Goal: Information Seeking & Learning: Compare options

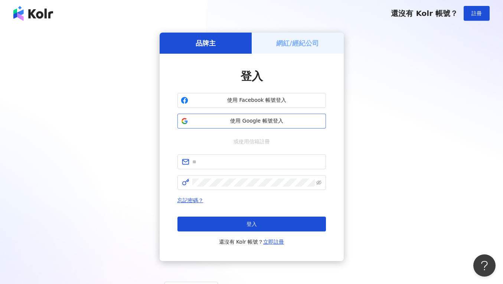
click at [254, 123] on span "使用 Google 帳號登入" at bounding box center [256, 121] width 131 height 7
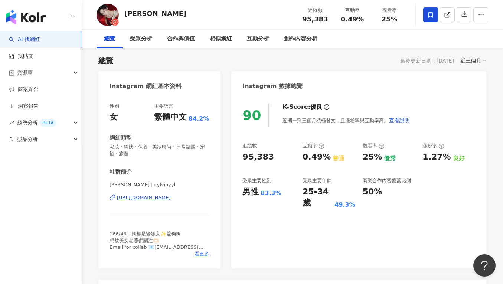
scroll to position [50, 0]
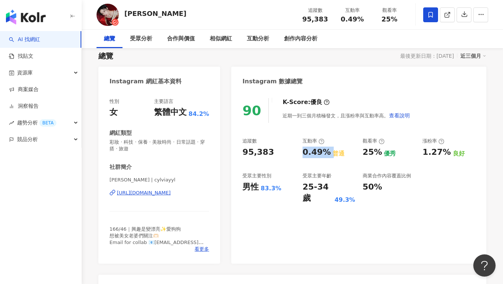
drag, startPoint x: 304, startPoint y: 153, endPoint x: 330, endPoint y: 154, distance: 26.0
click at [330, 154] on div "追蹤數 95,383 互動率 0.49% 普通 觀看率 25% 優秀 漲粉率 1.27% 良好 受眾主要性別 男性 83.3% 受眾主要年齡 25-34 歲 …" at bounding box center [358, 171] width 233 height 66
copy div "0.49%"
click at [384, 151] on div "優秀" at bounding box center [389, 154] width 12 height 8
click at [311, 172] on div "追蹤數 95,383 互動率 0.49% 普通 觀看率 25% 優秀 漲粉率 1.27% 良好 受眾主要性別 男性 83.3% 受眾主要年齡 25-34 歲 …" at bounding box center [358, 171] width 233 height 66
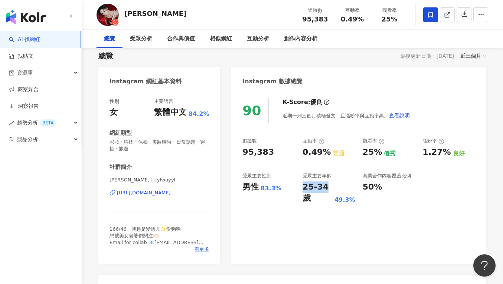
drag, startPoint x: 302, startPoint y: 187, endPoint x: 325, endPoint y: 187, distance: 23.0
click at [325, 187] on div "追蹤數 95,383 互動率 0.49% 普通 觀看率 25% 優秀 漲粉率 1.27% 良好 受眾主要性別 男性 83.3% 受眾主要年齡 25-34 歲 …" at bounding box center [358, 171] width 233 height 66
copy div "25-34"
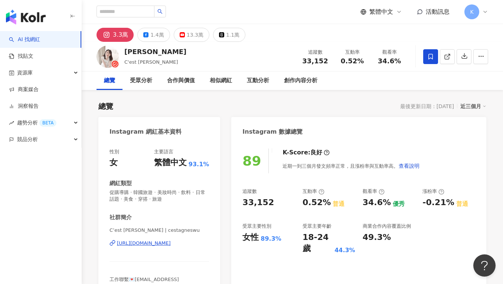
click at [297, 205] on div "追蹤數 33,152 互動率 0.52% 普通 觀看率 34.6% 優秀 漲粉率 -0.21% 普通 受眾主要性別 女性 89.3% 受眾主要年齡 18-24…" at bounding box center [358, 221] width 233 height 66
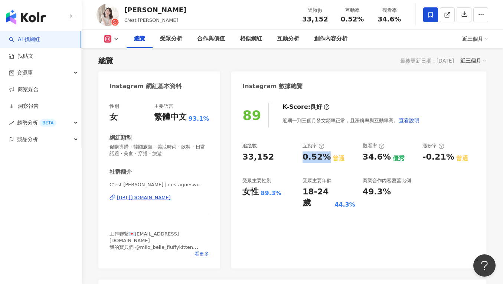
drag, startPoint x: 301, startPoint y: 203, endPoint x: 324, endPoint y: 159, distance: 49.9
click at [324, 159] on div "追蹤數 33,152 互動率 0.52% 普通 觀看率 34.6% 優秀 漲粉率 -0.21% 普通 受眾主要性別 女性 89.3% 受眾主要年齡 18-24…" at bounding box center [358, 176] width 233 height 66
copy div "0.52%"
click at [279, 159] on div "33,152" at bounding box center [268, 157] width 53 height 11
drag, startPoint x: 306, startPoint y: 191, endPoint x: 325, endPoint y: 192, distance: 18.9
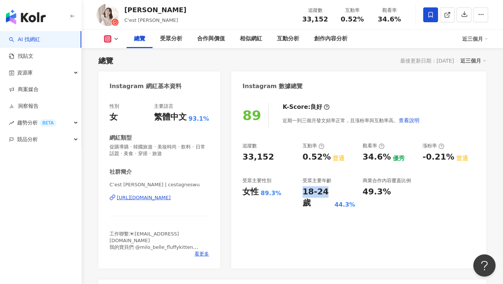
click at [325, 192] on div "追蹤數 33,152 互動率 0.52% 普通 觀看率 34.6% 優秀 漲粉率 -0.21% 普通 受眾主要性別 女性 89.3% 受眾主要年齡 18-24…" at bounding box center [358, 176] width 233 height 66
copy div "18-24"
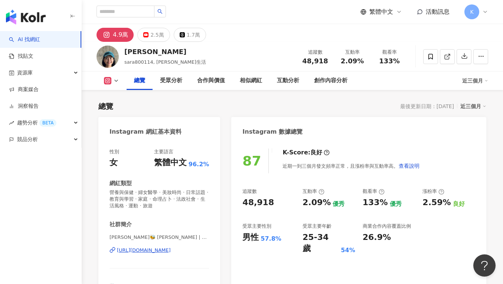
click at [317, 207] on div "2.09%" at bounding box center [316, 202] width 28 height 11
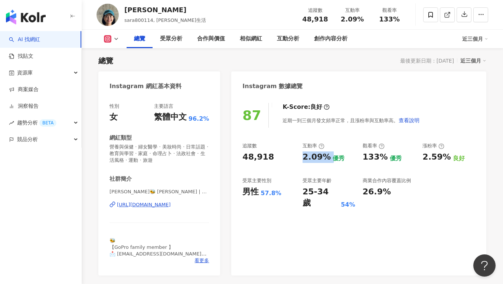
drag, startPoint x: 302, startPoint y: 157, endPoint x: 330, endPoint y: 158, distance: 27.8
click at [330, 158] on div "追蹤數 48,918 互動率 2.09% 優秀 觀看率 133% 優秀 漲粉率 2.59% 良好 受眾主要性別 男性 57.8% 受眾主要年齡 25-34 歲…" at bounding box center [358, 176] width 233 height 66
copy div "2.09%"
click at [330, 193] on div "25-34 歲" at bounding box center [320, 198] width 36 height 23
drag, startPoint x: 300, startPoint y: 194, endPoint x: 326, endPoint y: 189, distance: 26.3
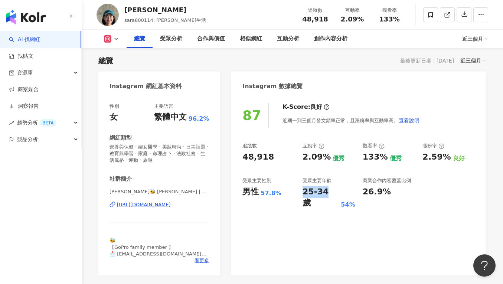
click at [326, 189] on div "追蹤數 48,918 互動率 2.09% 優秀 觀看率 133% 優秀 漲粉率 2.59% 良好 受眾主要性別 男性 57.8% 受眾主要年齡 25-34 歲…" at bounding box center [358, 176] width 233 height 66
copy div "25-34"
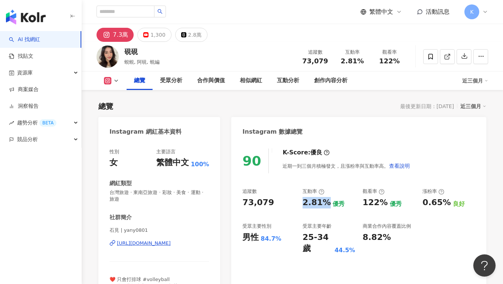
drag, startPoint x: 322, startPoint y: 204, endPoint x: 328, endPoint y: 183, distance: 21.6
click at [323, 204] on div "2.81%" at bounding box center [316, 202] width 28 height 11
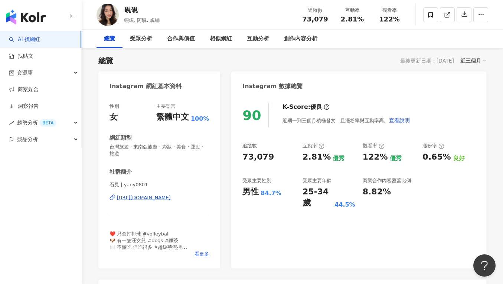
click at [332, 191] on div "25-34 歲" at bounding box center [317, 198] width 30 height 23
drag, startPoint x: 306, startPoint y: 192, endPoint x: 328, endPoint y: 192, distance: 22.3
click at [328, 192] on div "25-34 歲" at bounding box center [317, 198] width 30 height 23
click at [316, 194] on div "25-34 歲" at bounding box center [317, 198] width 30 height 23
drag, startPoint x: 302, startPoint y: 191, endPoint x: 329, endPoint y: 191, distance: 27.1
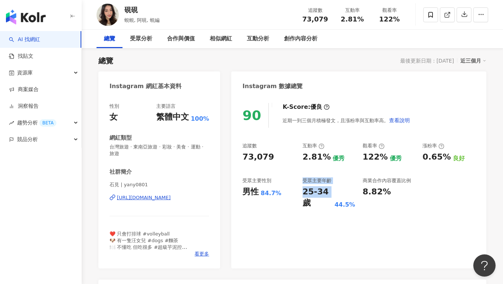
click at [329, 191] on div "追蹤數 73,079 互動率 2.81% 優秀 觀看率 122% 優秀 漲粉率 0.65% 良好 受眾主要性別 男性 84.7% 受眾主要年齡 25-34 歲…" at bounding box center [358, 176] width 233 height 66
click at [328, 192] on div "25-34 歲" at bounding box center [317, 198] width 30 height 23
click at [305, 192] on div "25-34 歲" at bounding box center [317, 198] width 30 height 23
drag, startPoint x: 311, startPoint y: 191, endPoint x: 325, endPoint y: 191, distance: 14.1
click at [325, 191] on div "25-34 歲" at bounding box center [317, 198] width 30 height 23
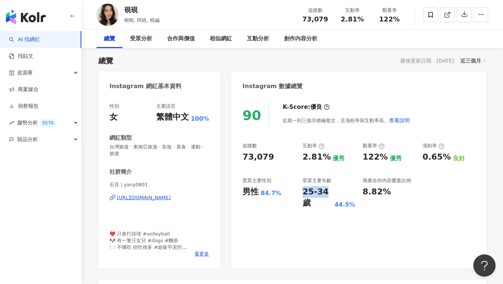
copy div "25-34"
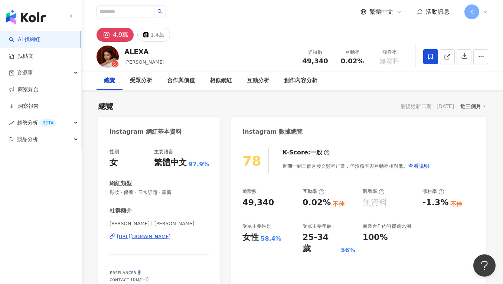
scroll to position [46, 0]
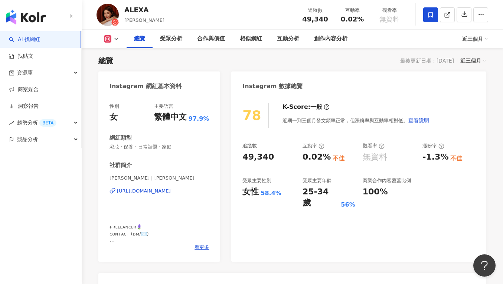
click at [305, 202] on div "78 K-Score : 一般 近期一到三個月發文頻率正常，但漲粉率與互動率相對低。 查看說明 追蹤數 49,340 互動率 0.02% 不佳 觀看率 無資料…" at bounding box center [358, 179] width 255 height 167
drag, startPoint x: 302, startPoint y: 153, endPoint x: 326, endPoint y: 159, distance: 25.2
click at [326, 159] on div "追蹤數 49,340 互動率 0.02% 不佳 觀看率 無資料 漲粉率 -1.3% 不佳 受眾主要性別 女性 58.4% 受眾主要年齡 25-34 歲 56%…" at bounding box center [358, 176] width 233 height 66
copy div "0.02%"
click at [313, 195] on div "25-34 歲" at bounding box center [320, 198] width 36 height 23
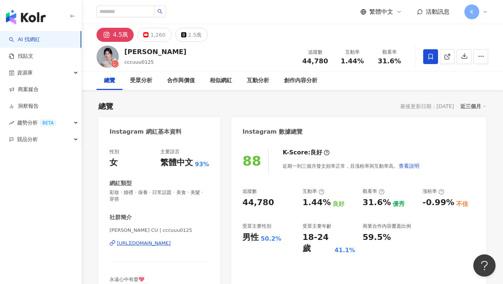
click at [314, 232] on div "18-24 歲" at bounding box center [317, 243] width 30 height 23
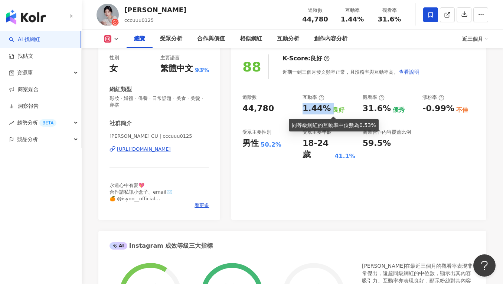
drag, startPoint x: 302, startPoint y: 106, endPoint x: 329, endPoint y: 107, distance: 26.3
click at [329, 107] on div "1.44% 良好" at bounding box center [328, 108] width 53 height 11
copy div "1.44%"
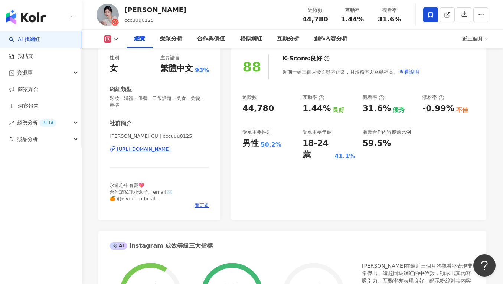
click at [343, 155] on div "88 K-Score : 良好 近期一到三個月發文頻率正常，且漲粉率與互動率高。 查看說明 追蹤數 44,780 互動率 1.44% 良好 觀看率 31.6%…" at bounding box center [358, 133] width 255 height 173
click at [322, 159] on div "88 K-Score : 良好 近期一到三個月發文頻率正常，且漲粉率與互動率高。 查看說明 追蹤數 44,780 互動率 1.44% 良好 觀看率 31.6%…" at bounding box center [358, 133] width 255 height 173
drag, startPoint x: 302, startPoint y: 144, endPoint x: 327, endPoint y: 144, distance: 24.9
click at [327, 144] on div "追蹤數 44,780 互動率 1.44% 良好 觀看率 31.6% 優秀 漲粉率 -0.99% 不佳 受眾主要性別 男性 50.2% 受眾主要年齡 18-24…" at bounding box center [358, 127] width 233 height 66
copy div "18-24"
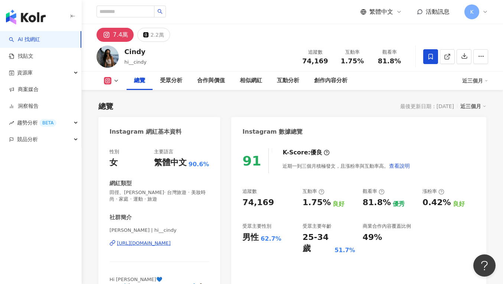
scroll to position [108, 0]
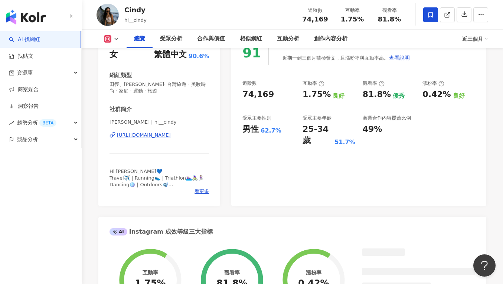
drag, startPoint x: 310, startPoint y: 162, endPoint x: 310, endPoint y: 146, distance: 16.3
click at [311, 160] on div "91 K-Score : 優良 近期一到三個月積極發文，且漲粉率與互動率高。 查看說明 追蹤數 74,169 互動率 1.75% 良好 觀看率 81.8% 優…" at bounding box center [358, 119] width 255 height 173
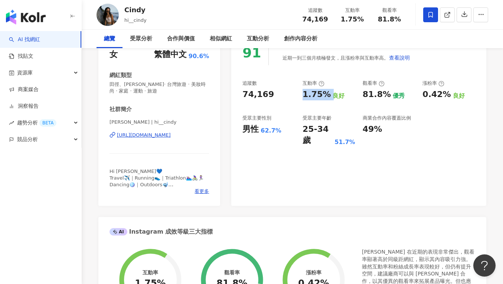
drag, startPoint x: 302, startPoint y: 92, endPoint x: 330, endPoint y: 96, distance: 28.4
click at [330, 96] on div "追蹤數 74,169 互動率 1.75% 良好 觀看率 81.8% 優秀 漲粉率 0.42% 良好 受眾主要性別 男性 62.7% 受眾主要年齡 25-34 …" at bounding box center [358, 113] width 233 height 66
copy div "1.75%"
click at [262, 138] on div "91 K-Score : 優良 近期一到三個月積極發文，且漲粉率與互動率高。 查看說明 追蹤數 74,169 互動率 1.75% 良好 觀看率 81.8% 優…" at bounding box center [358, 119] width 255 height 173
click at [298, 147] on div "91 K-Score : 優良 近期一到三個月積極發文，且漲粉率與互動率高。 查看說明 追蹤數 74,169 互動率 1.75% 良好 觀看率 81.8% 優…" at bounding box center [358, 119] width 255 height 173
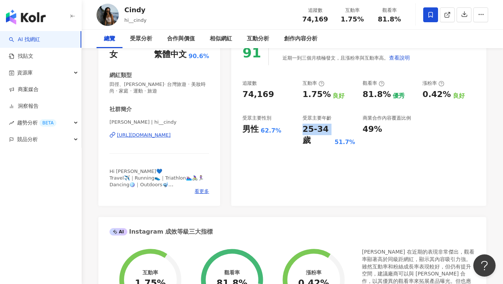
drag, startPoint x: 306, startPoint y: 126, endPoint x: 326, endPoint y: 130, distance: 20.5
click at [326, 130] on div "25-34 歲" at bounding box center [317, 135] width 30 height 23
copy div "25-34"
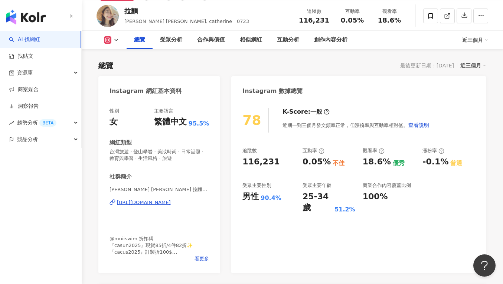
click at [305, 167] on div "0.05%" at bounding box center [316, 162] width 28 height 11
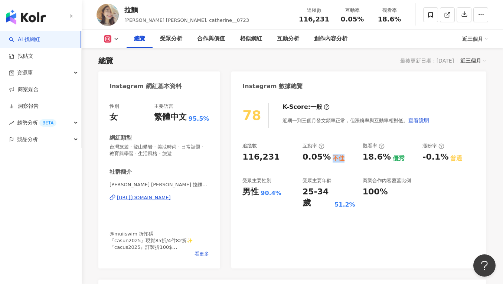
click at [335, 161] on div "追蹤數 116,231 互動率 0.05% 不佳 觀看率 18.6% 優秀 漲粉率 -0.1% 普通 受眾主要性別 男性 90.4% 受眾主要年齡 25-34…" at bounding box center [358, 176] width 233 height 66
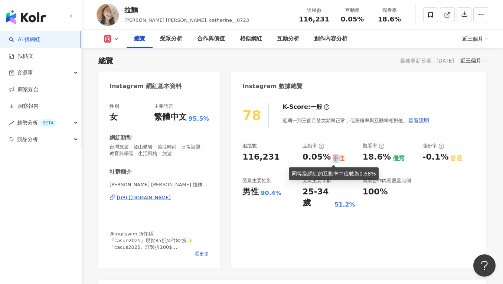
click at [334, 161] on div "不佳" at bounding box center [338, 159] width 12 height 8
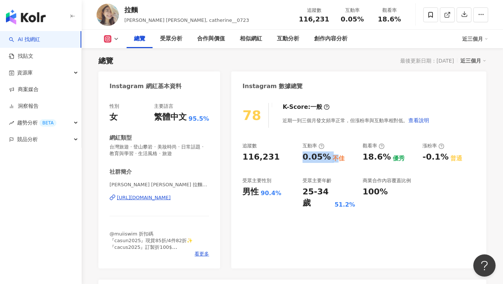
drag, startPoint x: 303, startPoint y: 158, endPoint x: 333, endPoint y: 156, distance: 30.1
click at [333, 156] on div "0.05% 不佳" at bounding box center [328, 157] width 53 height 11
click at [333, 156] on div "不佳" at bounding box center [338, 159] width 12 height 8
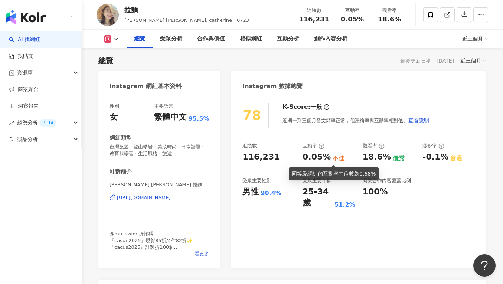
click at [314, 158] on div "0.05%" at bounding box center [316, 157] width 28 height 11
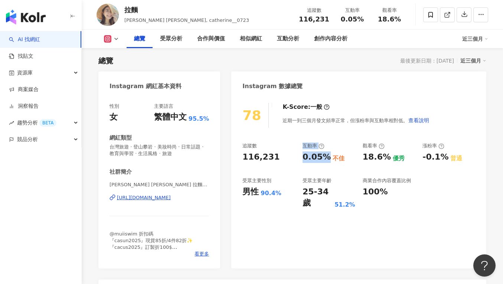
drag, startPoint x: 297, startPoint y: 158, endPoint x: 324, endPoint y: 155, distance: 27.6
click at [324, 155] on div "追蹤數 116,231 互動率 0.05% 不佳 觀看率 18.6% 優秀 漲粉率 -0.1% 普通 受眾主要性別 男性 90.4% 受眾主要年齡 25-34…" at bounding box center [358, 176] width 233 height 66
click at [325, 155] on div "0.05%" at bounding box center [316, 157] width 28 height 11
drag, startPoint x: 302, startPoint y: 156, endPoint x: 326, endPoint y: 154, distance: 23.8
click at [326, 154] on div "0.05% 不佳" at bounding box center [328, 157] width 53 height 11
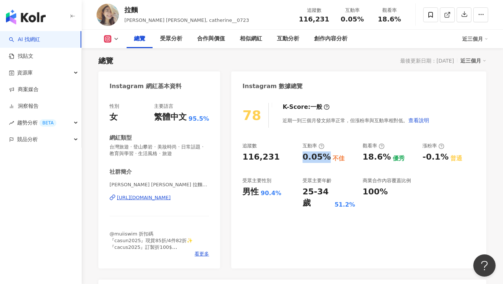
copy div "0.05%"
click at [346, 161] on div "0.05% 不佳" at bounding box center [328, 157] width 53 height 11
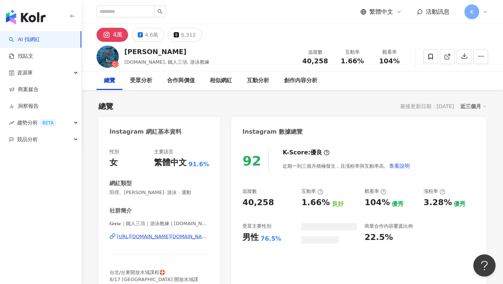
scroll to position [98, 0]
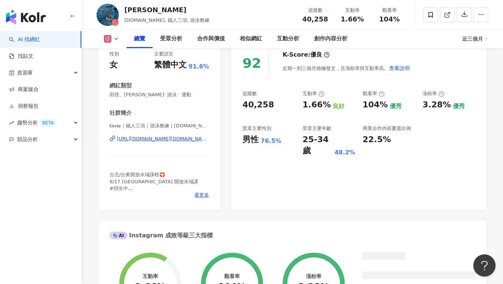
drag, startPoint x: 308, startPoint y: 106, endPoint x: 320, endPoint y: 106, distance: 11.5
click at [327, 107] on div "追蹤數 40,258 互動率 1.66% 良好 觀看率 104% 優秀 漲粉率 3.28% 優秀 受眾主要性別 男性 76.5% 受眾主要年齡 25-34 歲…" at bounding box center [358, 123] width 233 height 66
click at [320, 106] on div "1.66%" at bounding box center [316, 104] width 28 height 11
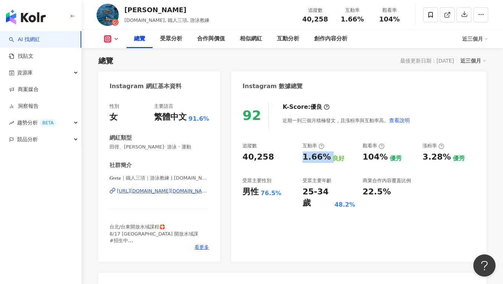
drag, startPoint x: 302, startPoint y: 157, endPoint x: 329, endPoint y: 157, distance: 26.7
click at [329, 157] on div "追蹤數 40,258 互動率 1.66% 良好 觀看率 104% 優秀 漲粉率 3.28% 優秀 受眾主要性別 男性 76.5% 受眾主要年齡 25-34 歲…" at bounding box center [358, 176] width 233 height 66
copy div "1.66%"
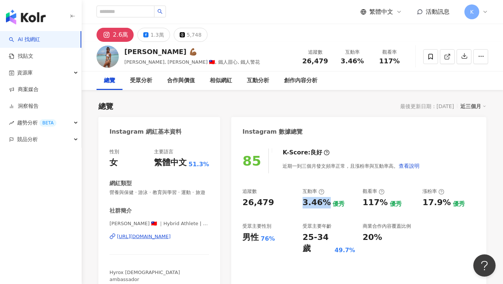
drag, startPoint x: 303, startPoint y: 205, endPoint x: 325, endPoint y: 205, distance: 22.3
click at [325, 205] on div "追蹤數 26,479 互動率 3.46% 優秀 觀看率 117% 優秀 漲粉率 17.9% 優秀 受眾主要性別 男性 76% 受眾主要年齡 25-34 歲 4…" at bounding box center [358, 221] width 233 height 66
copy div "3.46%"
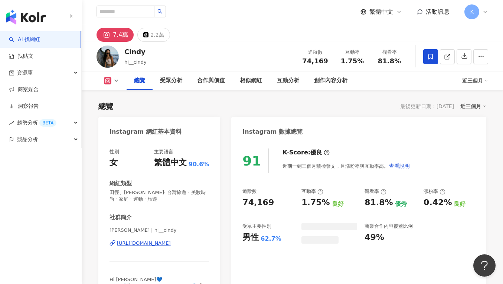
scroll to position [14, 0]
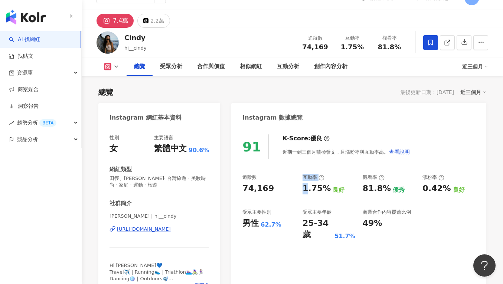
drag, startPoint x: 297, startPoint y: 193, endPoint x: 324, endPoint y: 191, distance: 27.1
click at [326, 194] on div "追蹤數 74,169 互動率 1.75% 良好 觀看率 81.8% 優秀 漲粉率 0.42% 良好 受眾主要性別 男性 62.7% 受眾主要年齡 25-34 …" at bounding box center [358, 207] width 233 height 66
click at [326, 218] on div "25-34 歲" at bounding box center [317, 229] width 30 height 23
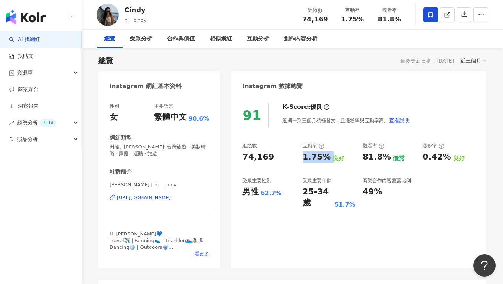
drag, startPoint x: 300, startPoint y: 155, endPoint x: 327, endPoint y: 156, distance: 26.7
click at [327, 156] on div "追蹤數 74,169 互動率 1.75% 良好 觀看率 81.8% 優秀 漲粉率 0.42% 良好 受眾主要性別 男性 62.7% 受眾主要年齡 25-34 …" at bounding box center [358, 176] width 233 height 66
copy div "1.75%"
